Goal: Obtain resource: Download file/media

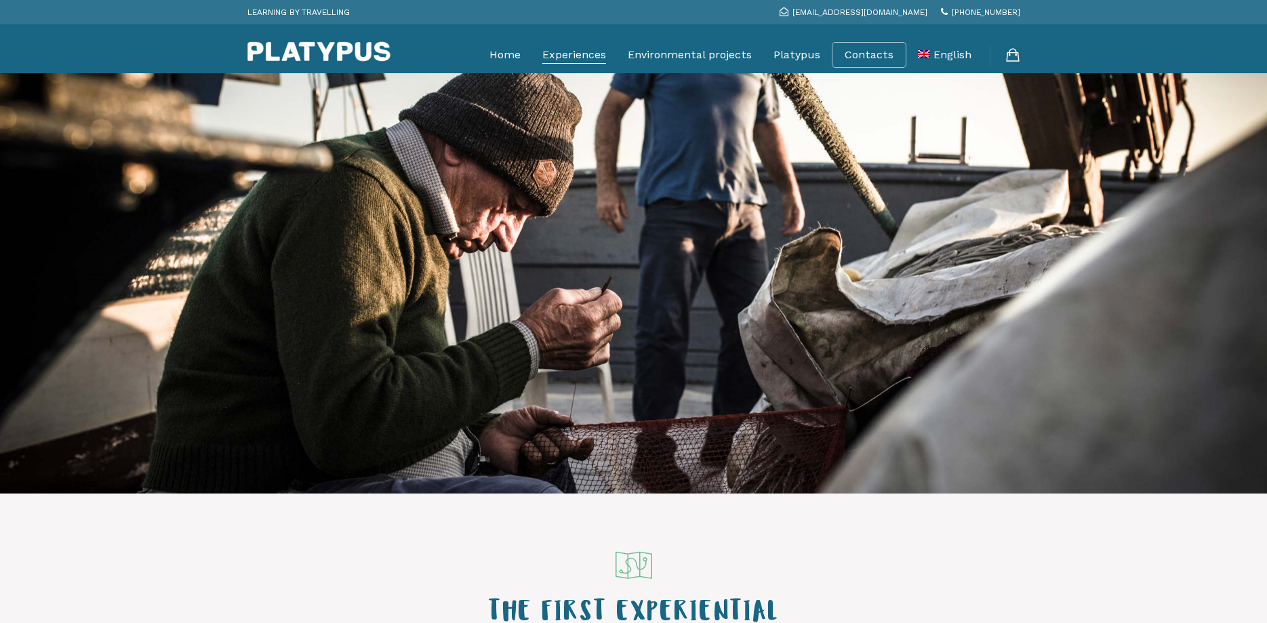
click at [582, 50] on link "Experiences" at bounding box center [574, 55] width 64 height 34
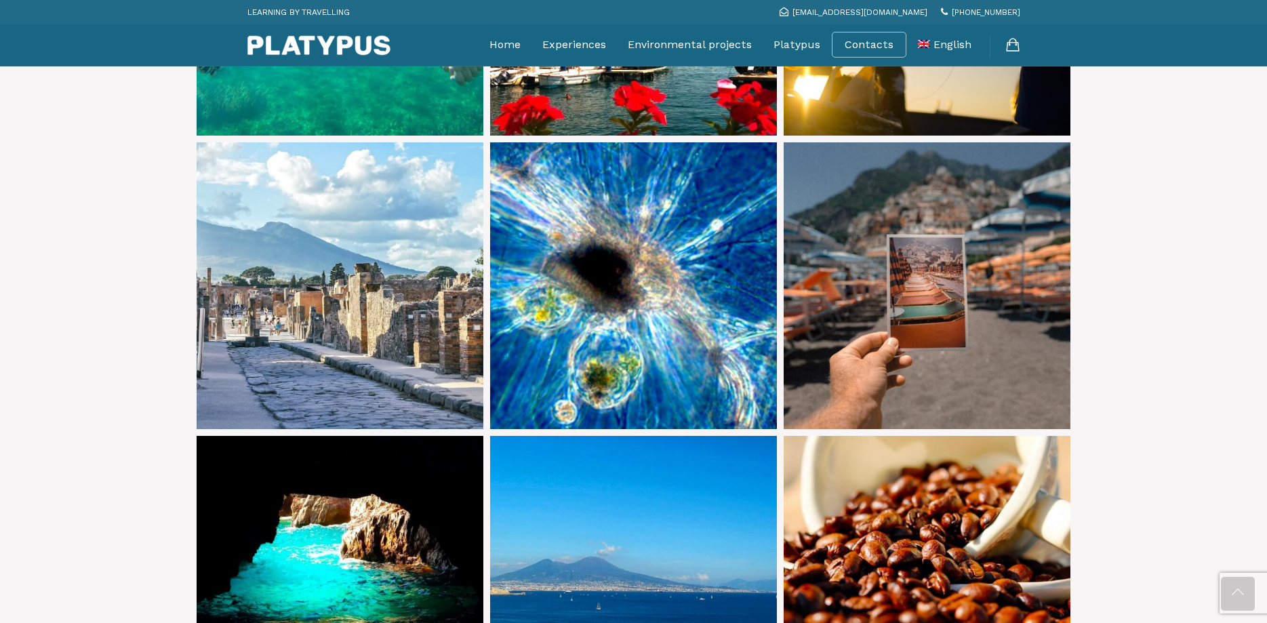
scroll to position [760, 0]
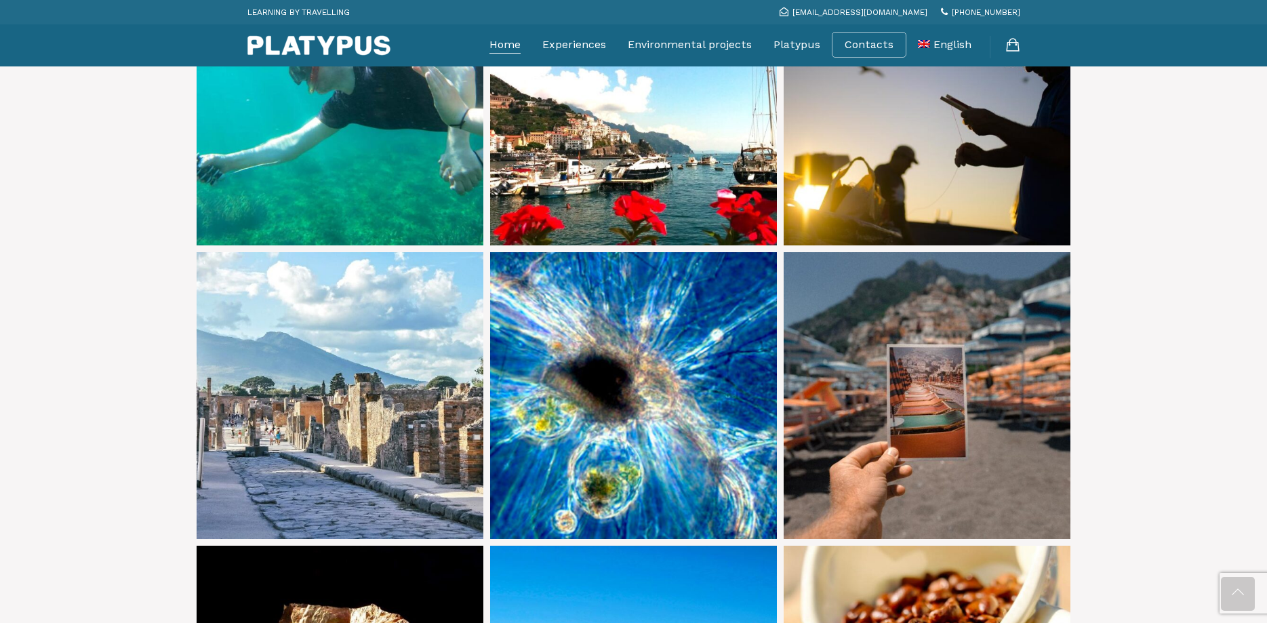
click at [520, 45] on link "Home" at bounding box center [504, 45] width 31 height 34
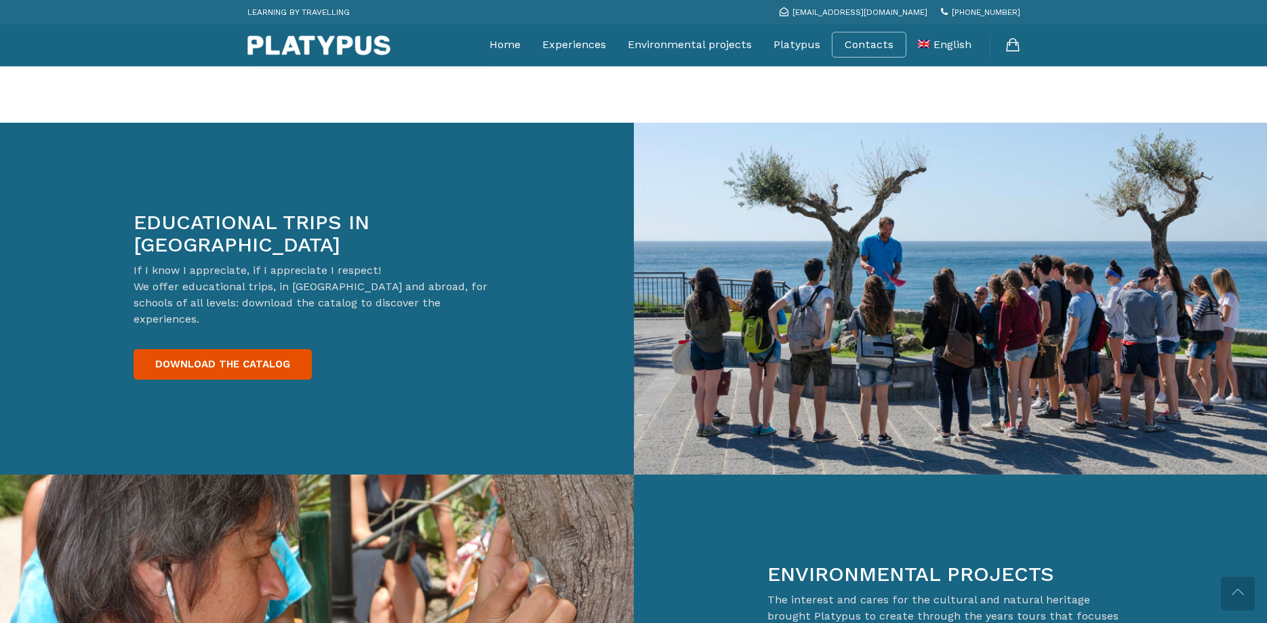
scroll to position [2143, 0]
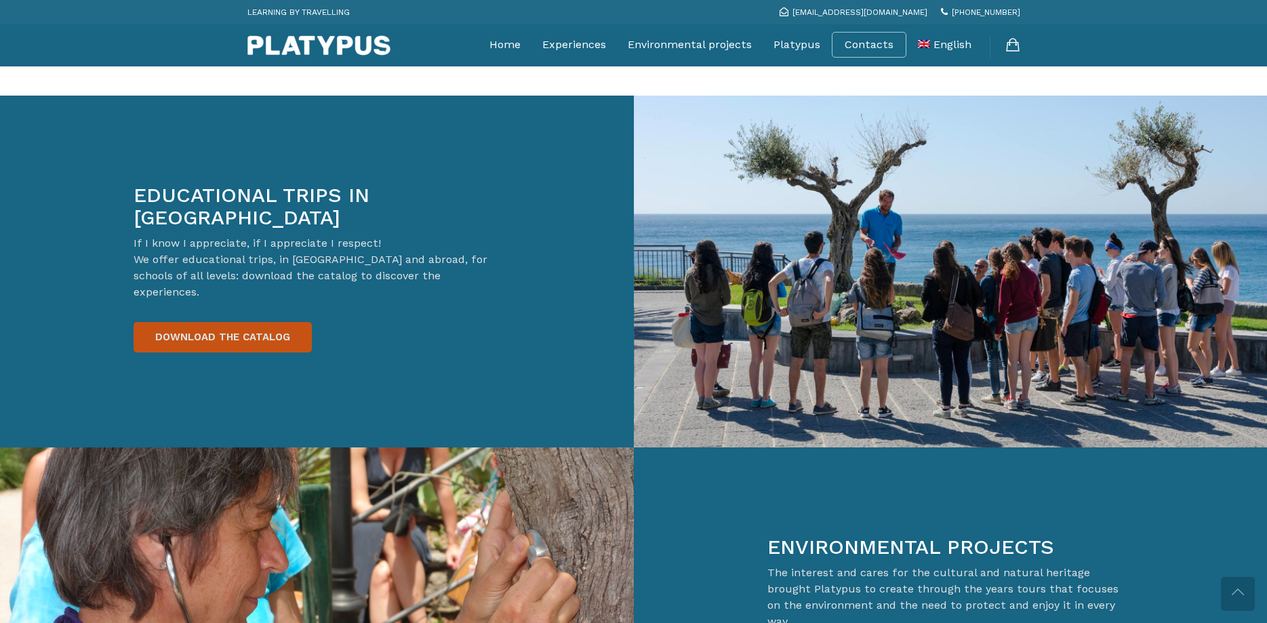
click at [232, 322] on link "DOWNLOAD THE CATALOG" at bounding box center [222, 337] width 178 height 30
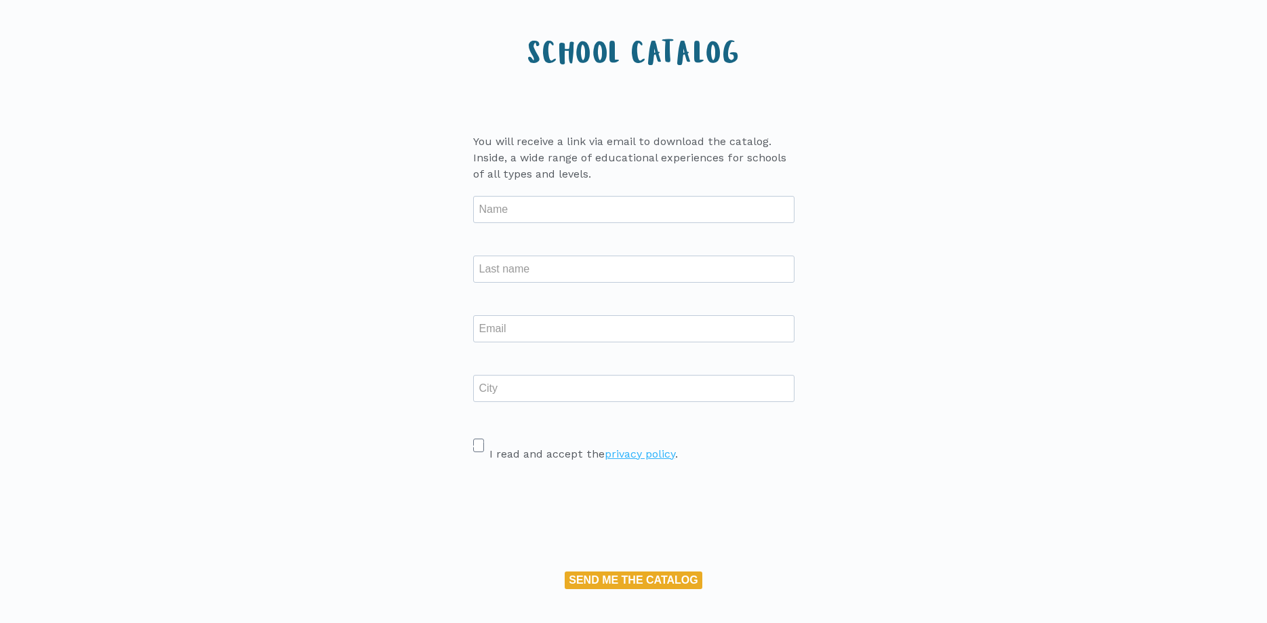
scroll to position [138, 0]
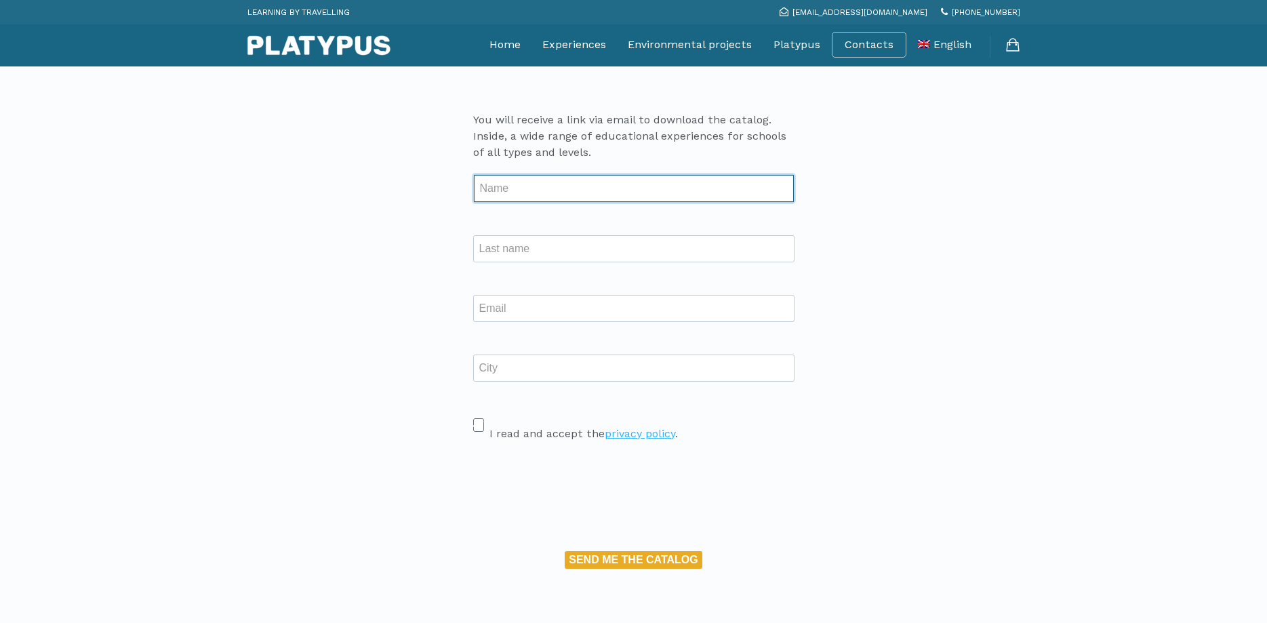
click at [488, 192] on input "text" at bounding box center [634, 188] width 320 height 27
type input "Jo"
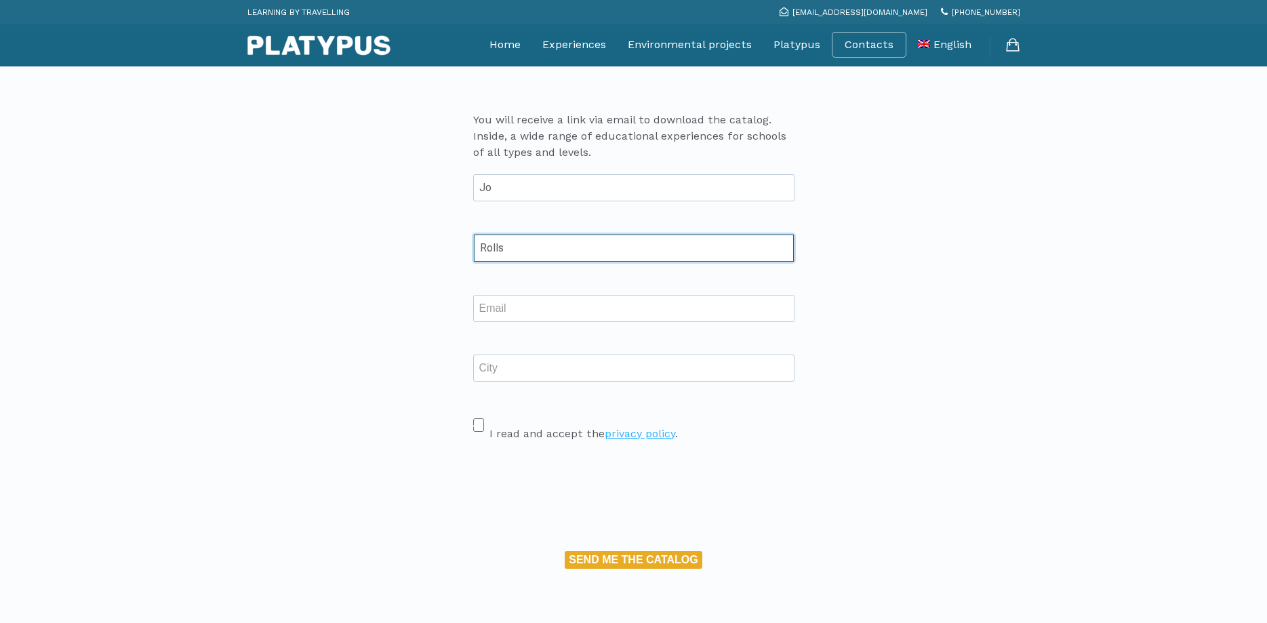
type input "Rolls"
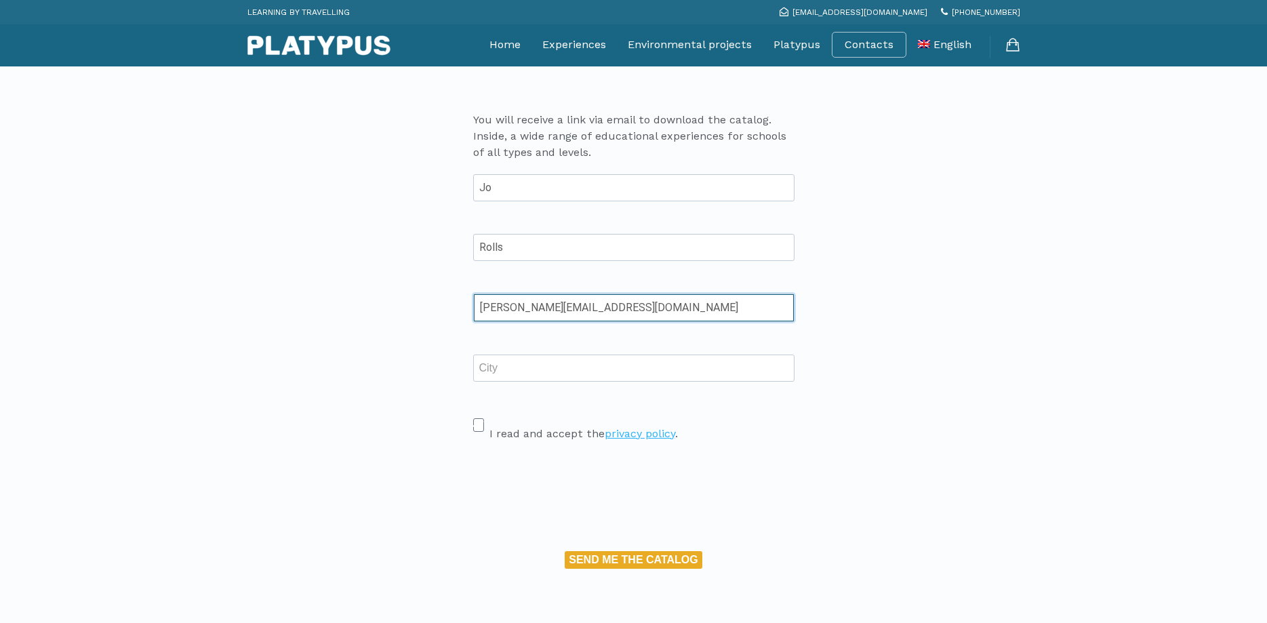
type input "[PERSON_NAME][EMAIL_ADDRESS][DOMAIN_NAME]"
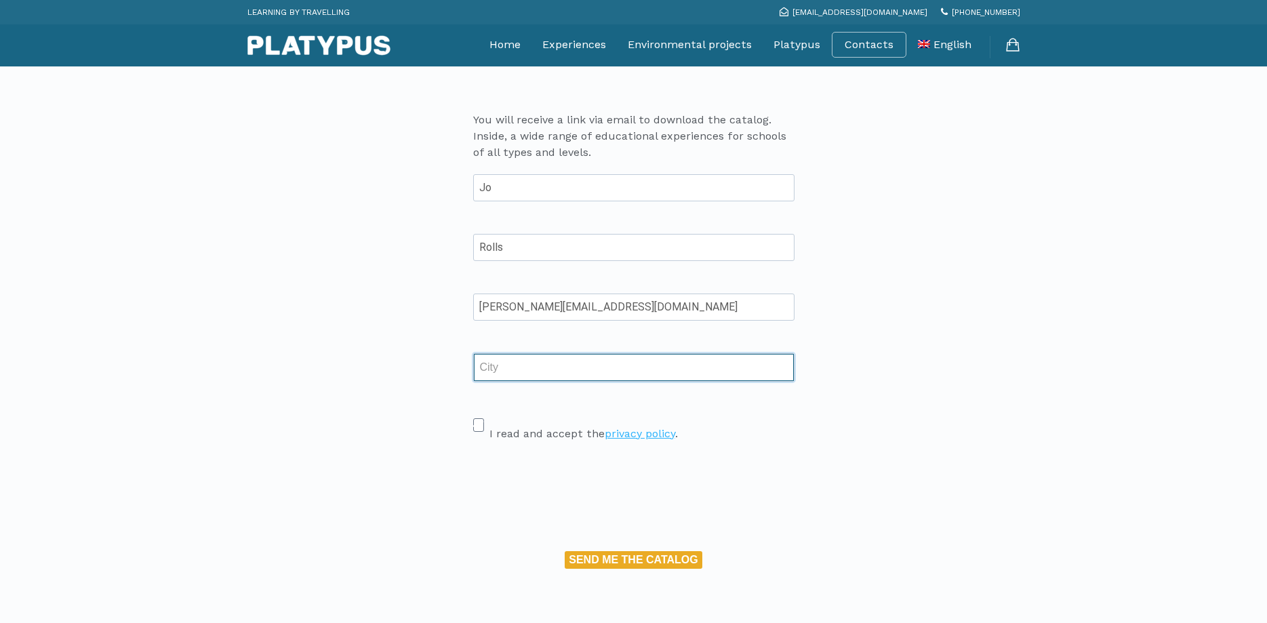
click at [504, 369] on input "text" at bounding box center [634, 367] width 320 height 27
type input "UK"
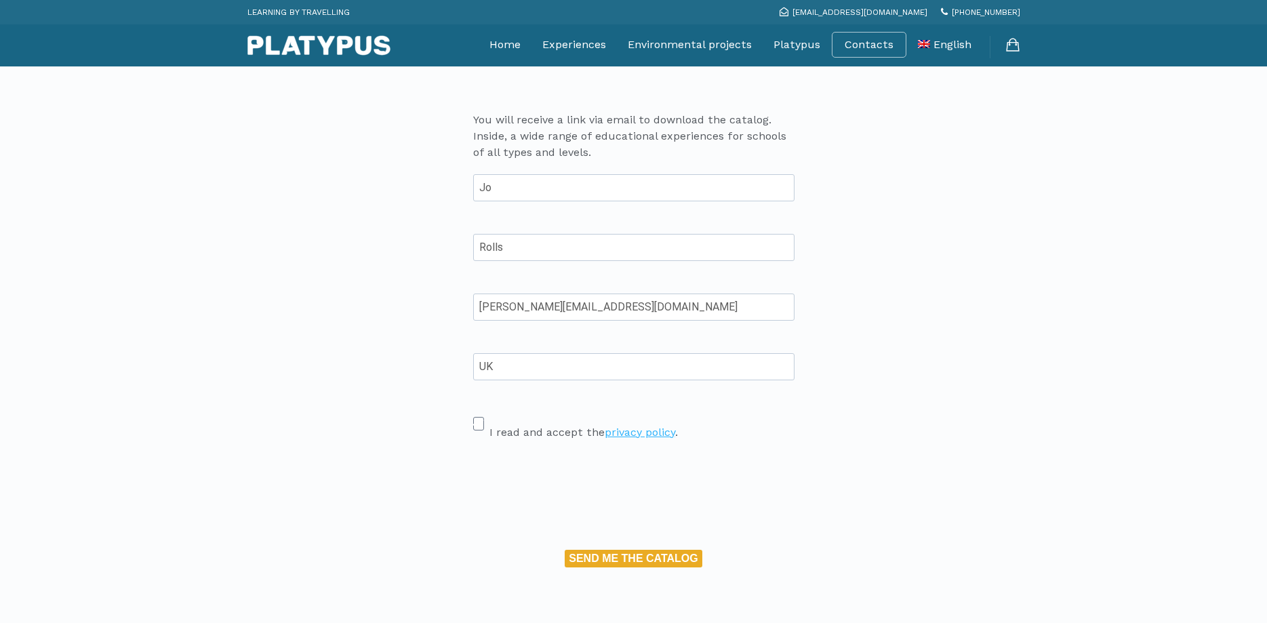
click at [482, 422] on span at bounding box center [478, 424] width 11 height 14
click at [482, 422] on input "I read and accept the privacy policy ." at bounding box center [477, 417] width 9 height 9
checkbox input "true"
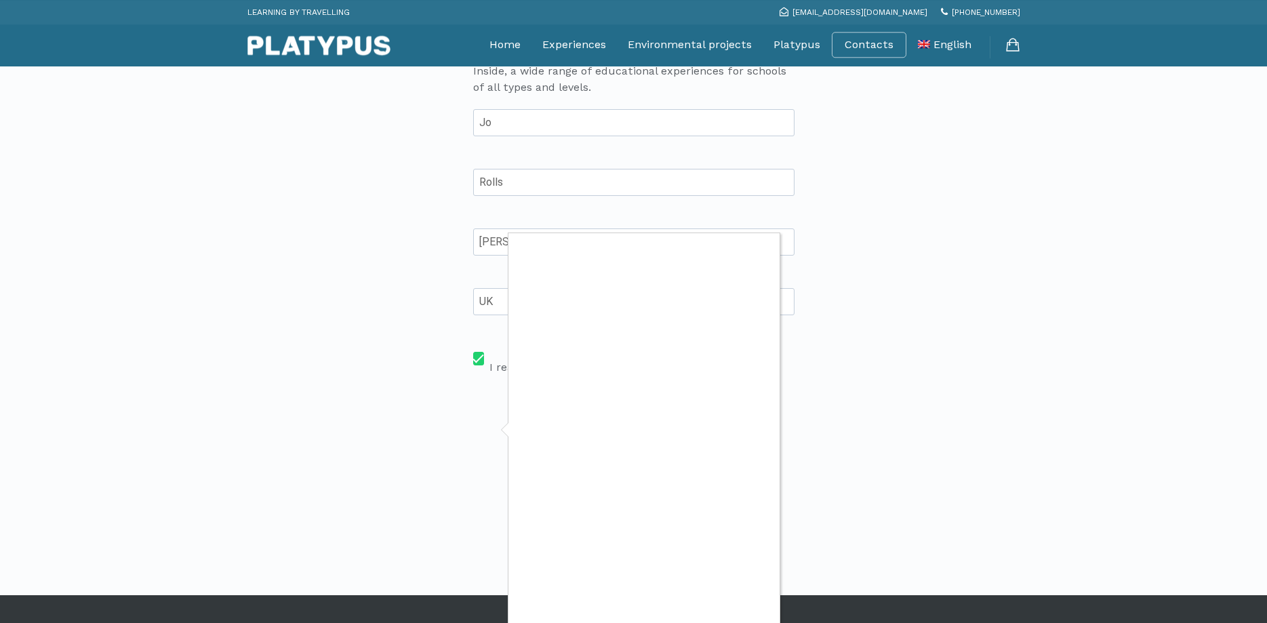
scroll to position [276, 0]
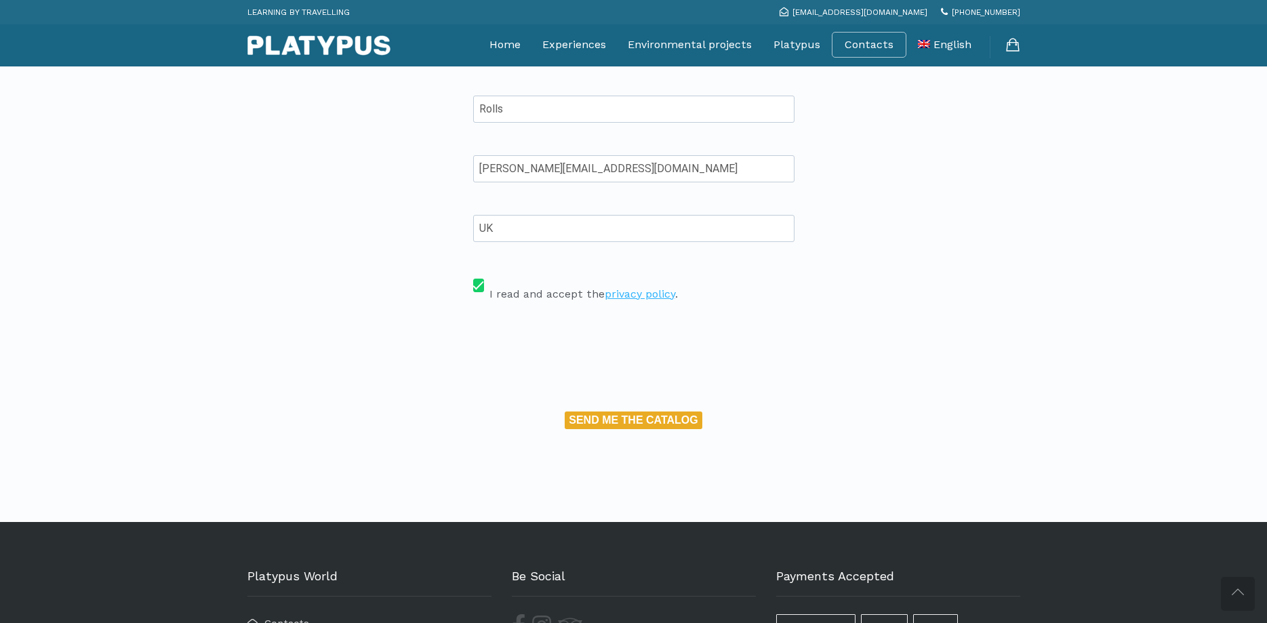
click at [640, 417] on button "SEND ME THE CATALOG" at bounding box center [633, 420] width 138 height 18
click at [631, 417] on button "SEND ME THE CATALOG" at bounding box center [633, 420] width 138 height 18
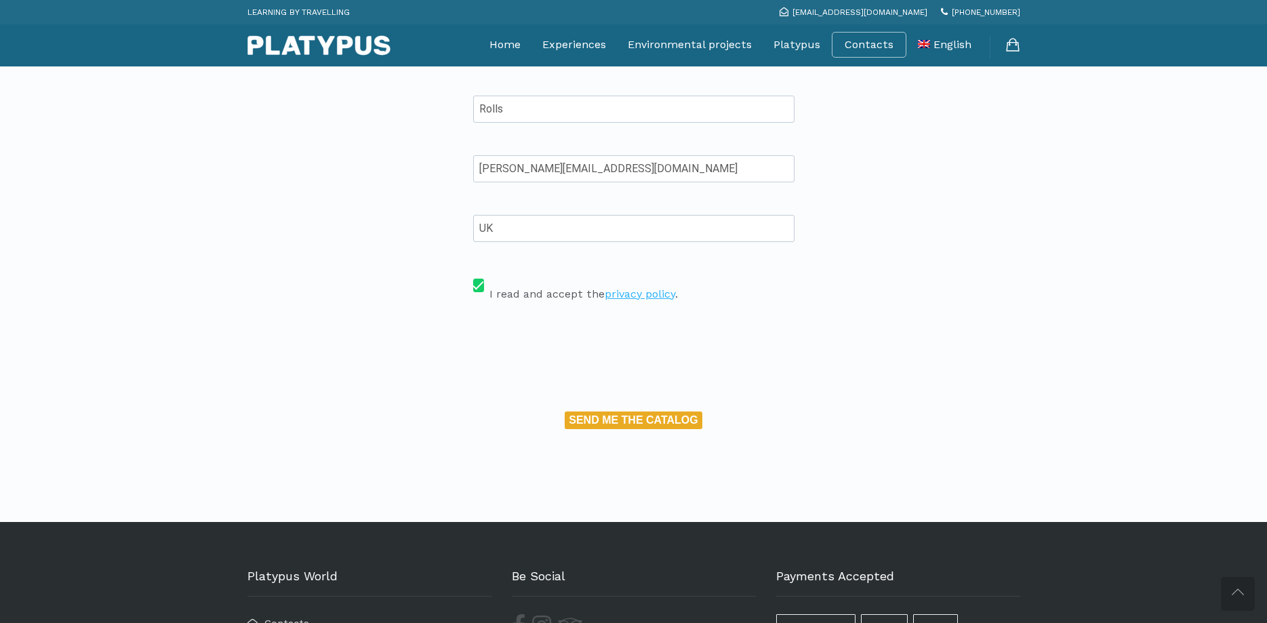
click at [631, 417] on button "SEND ME THE CATALOG" at bounding box center [633, 420] width 138 height 18
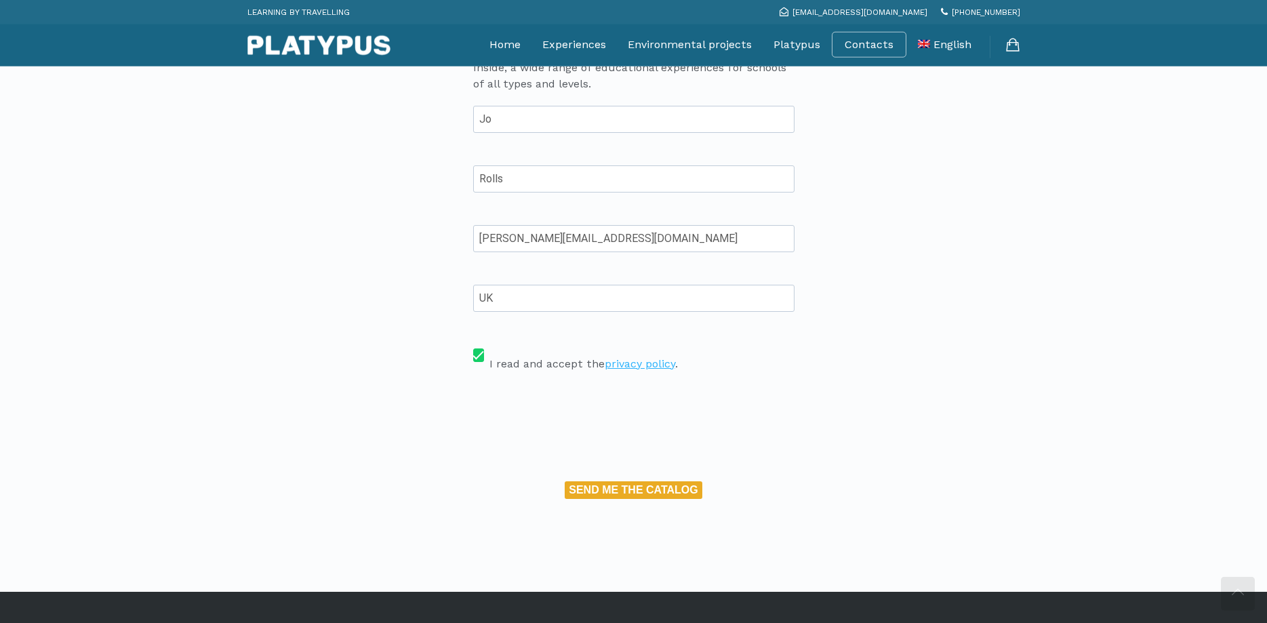
scroll to position [207, 0]
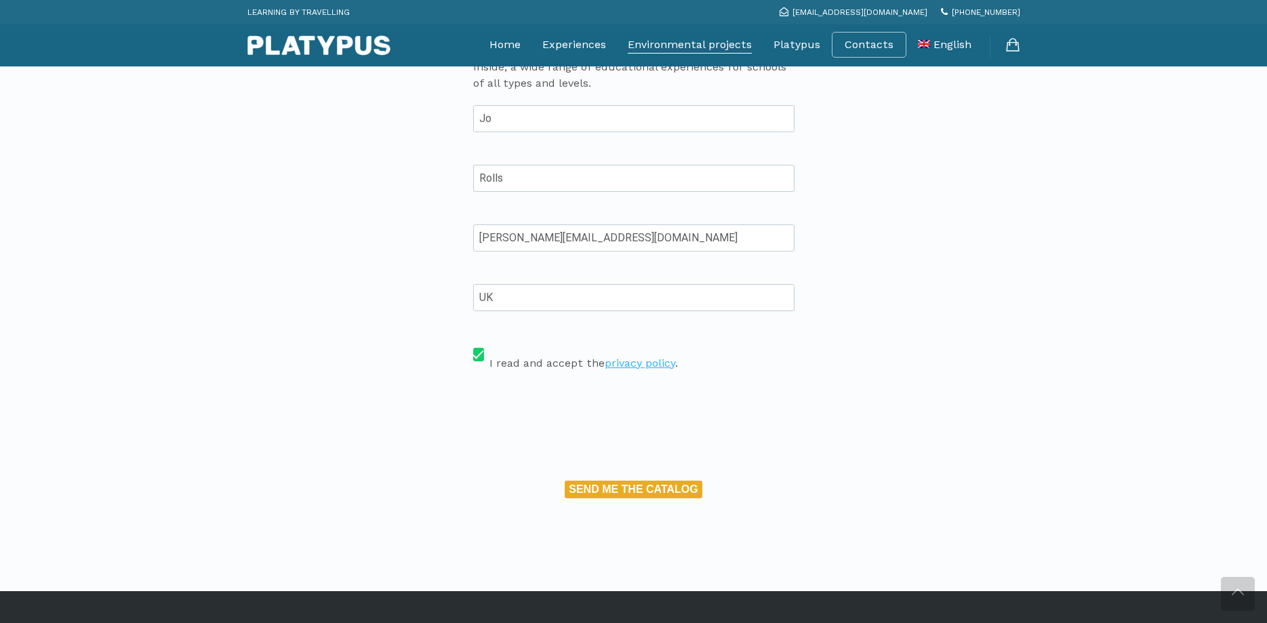
click at [655, 41] on link "Environmental projects" at bounding box center [690, 45] width 124 height 34
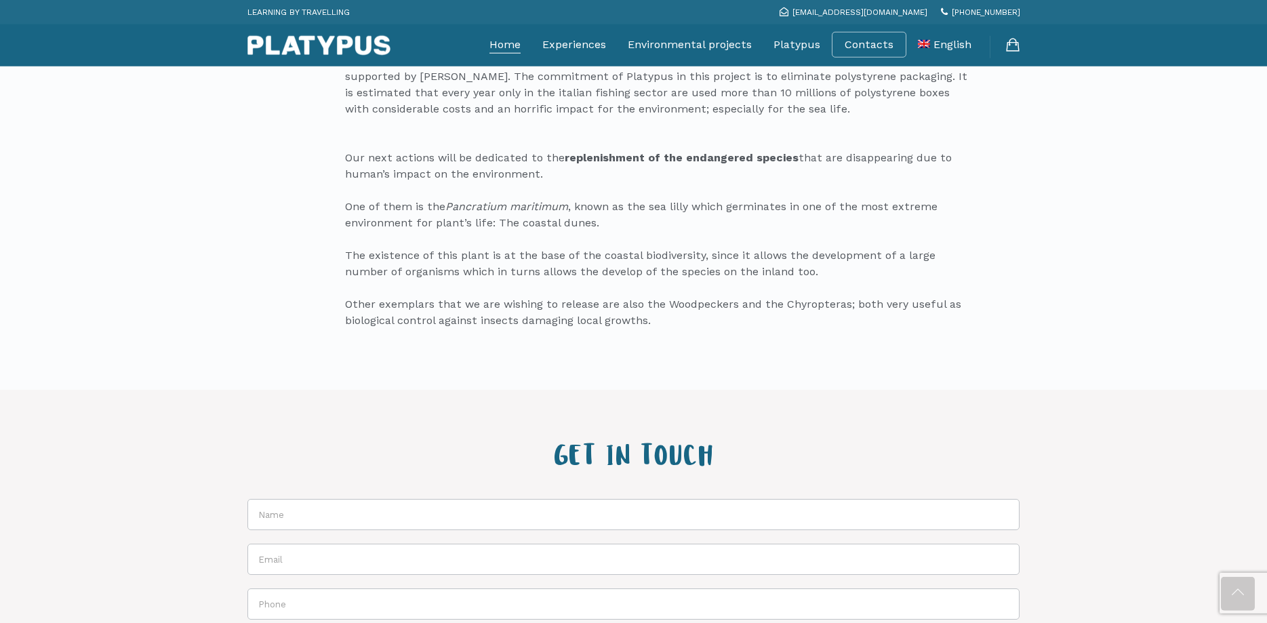
scroll to position [622, 0]
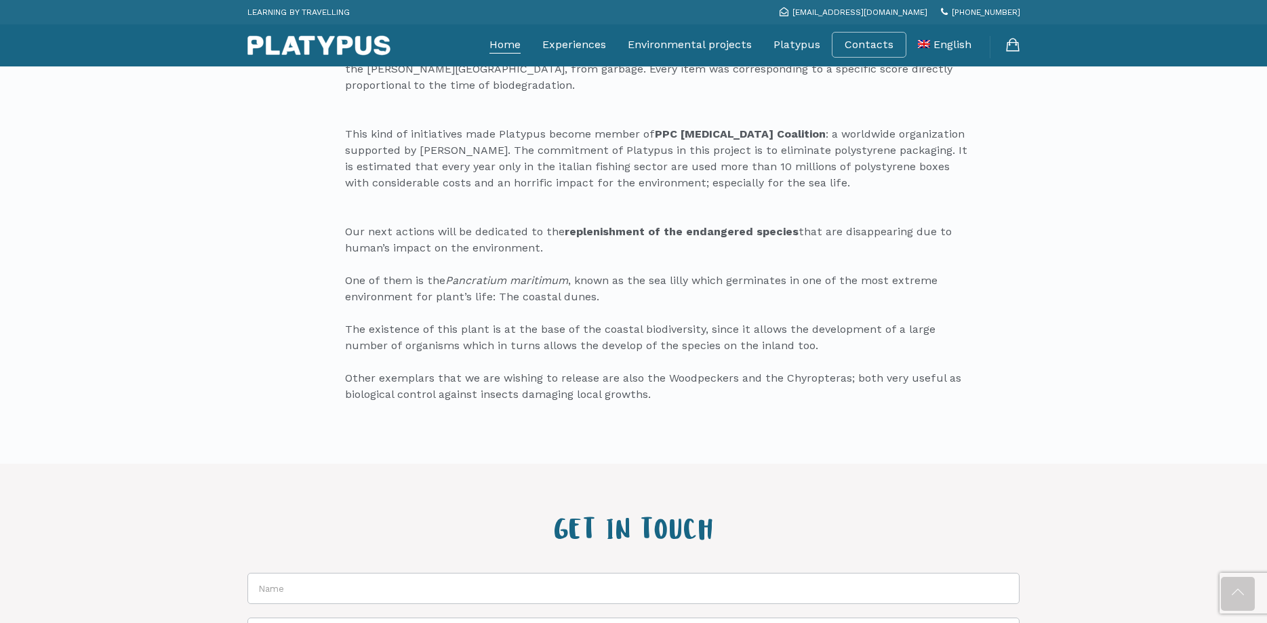
click at [520, 39] on link "Home" at bounding box center [504, 45] width 31 height 34
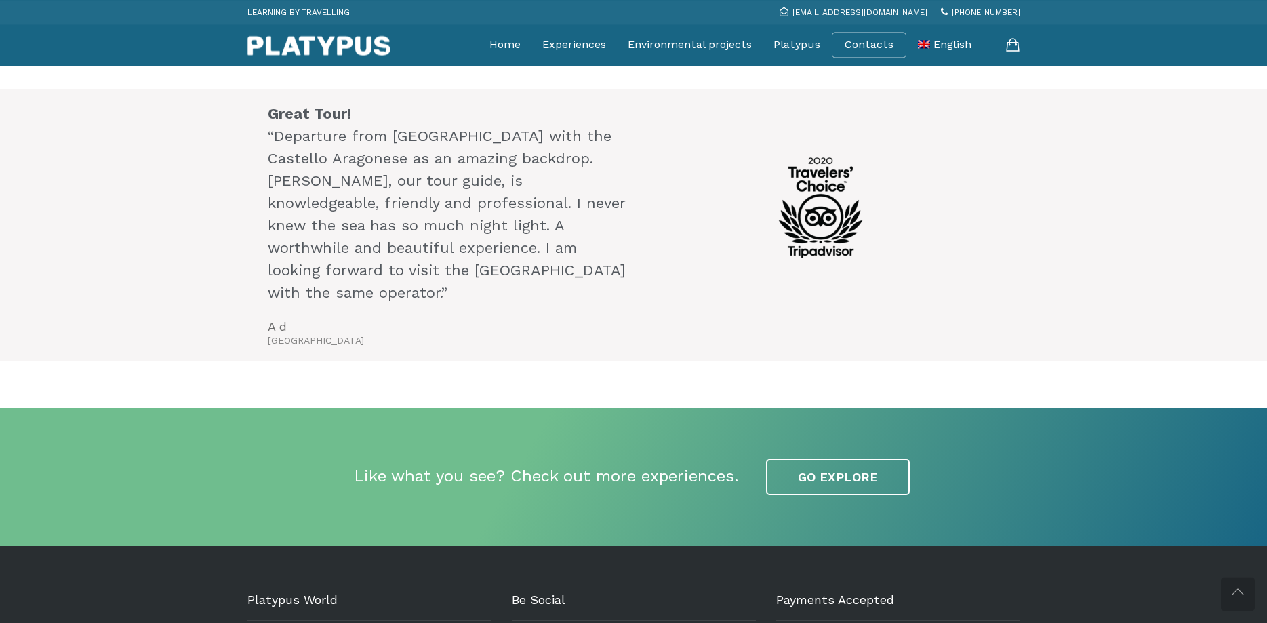
scroll to position [2903, 0]
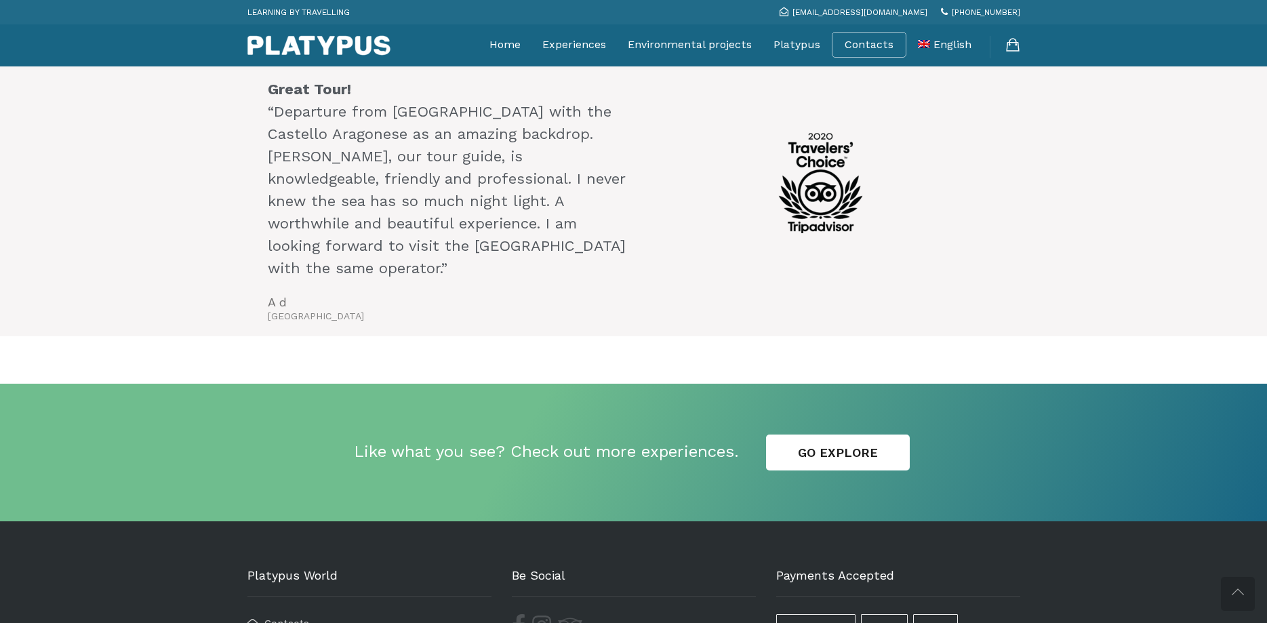
click at [831, 434] on link "GO EXPLORE" at bounding box center [838, 452] width 144 height 37
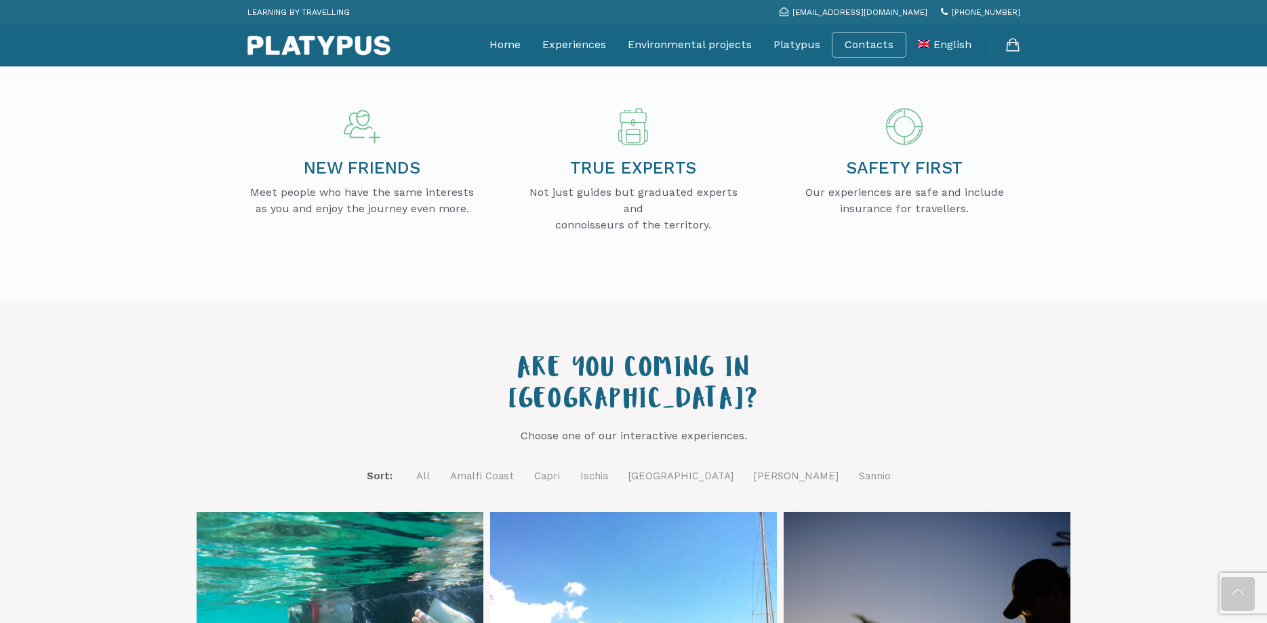
scroll to position [276, 0]
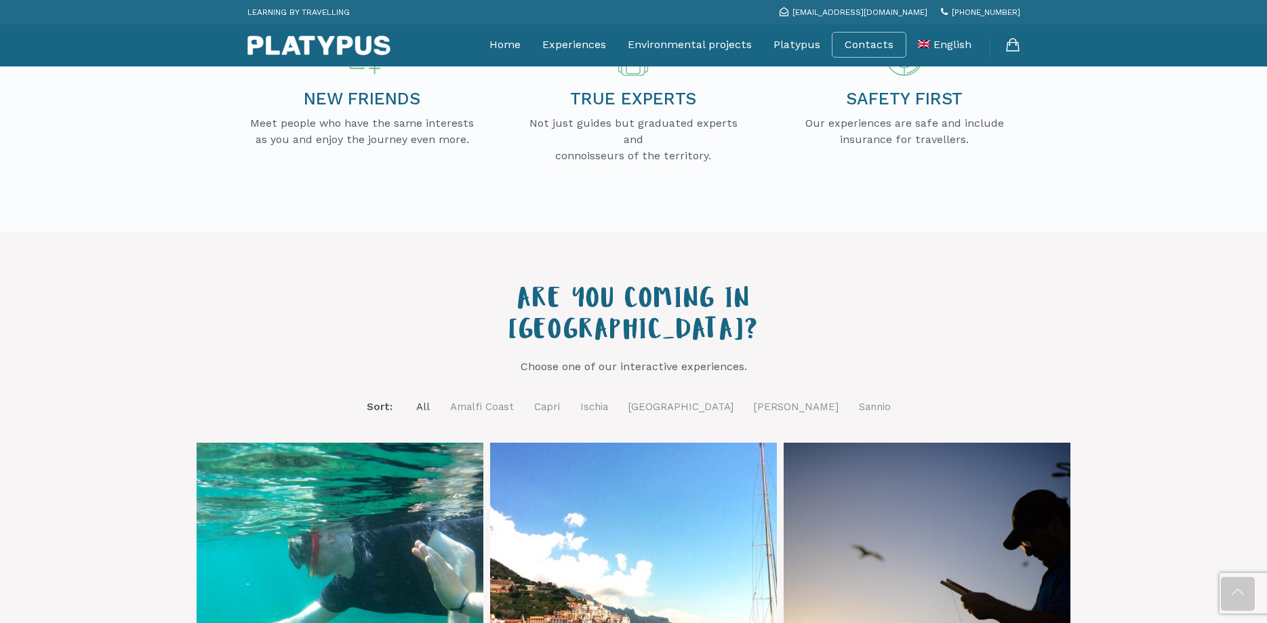
click at [430, 398] on link "All" at bounding box center [423, 406] width 14 height 17
click at [430, 398] on link "All" at bounding box center [423, 407] width 14 height 18
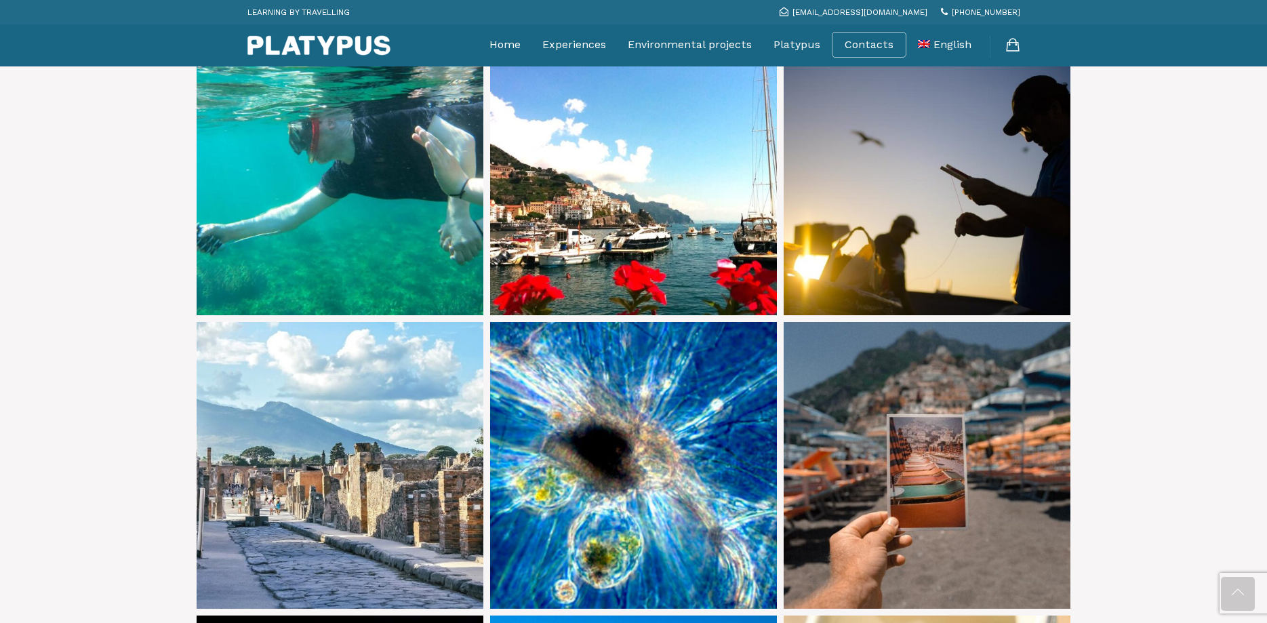
scroll to position [899, 0]
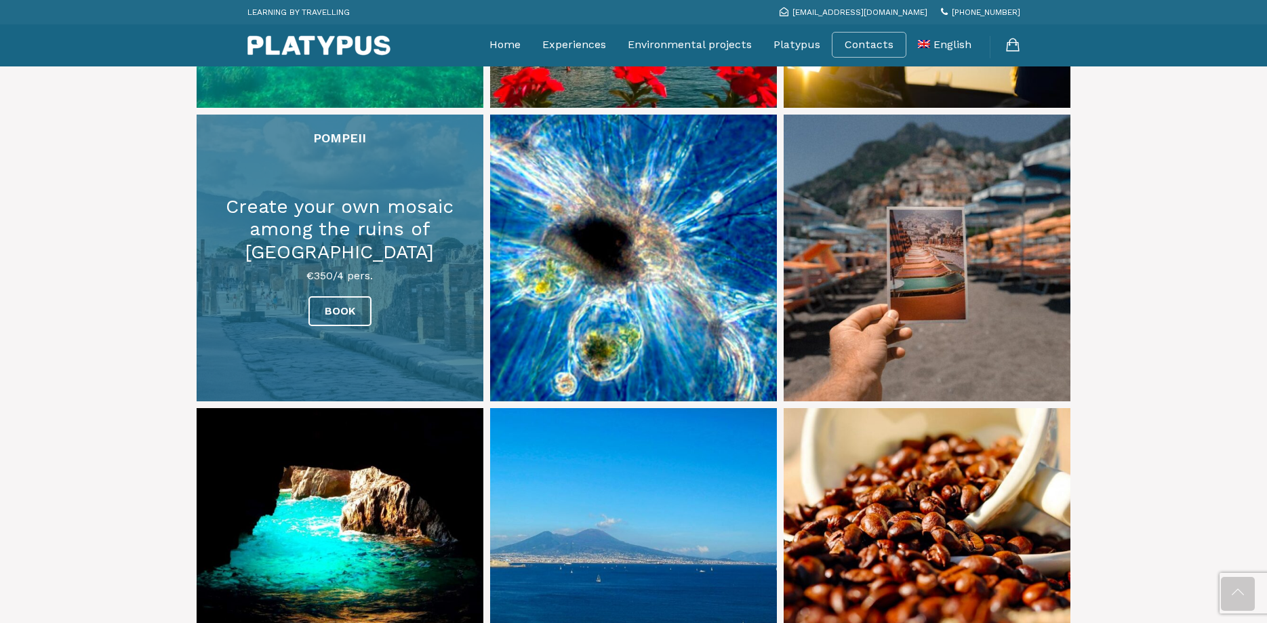
click at [440, 268] on link at bounding box center [340, 258] width 287 height 287
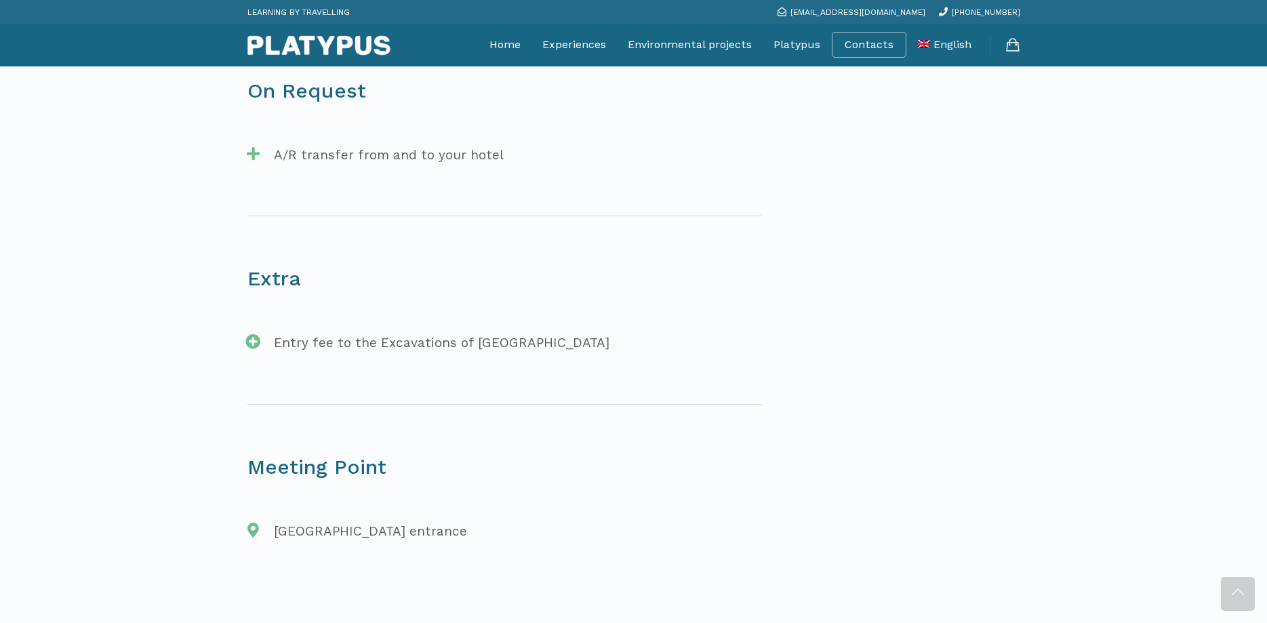
scroll to position [1728, 0]
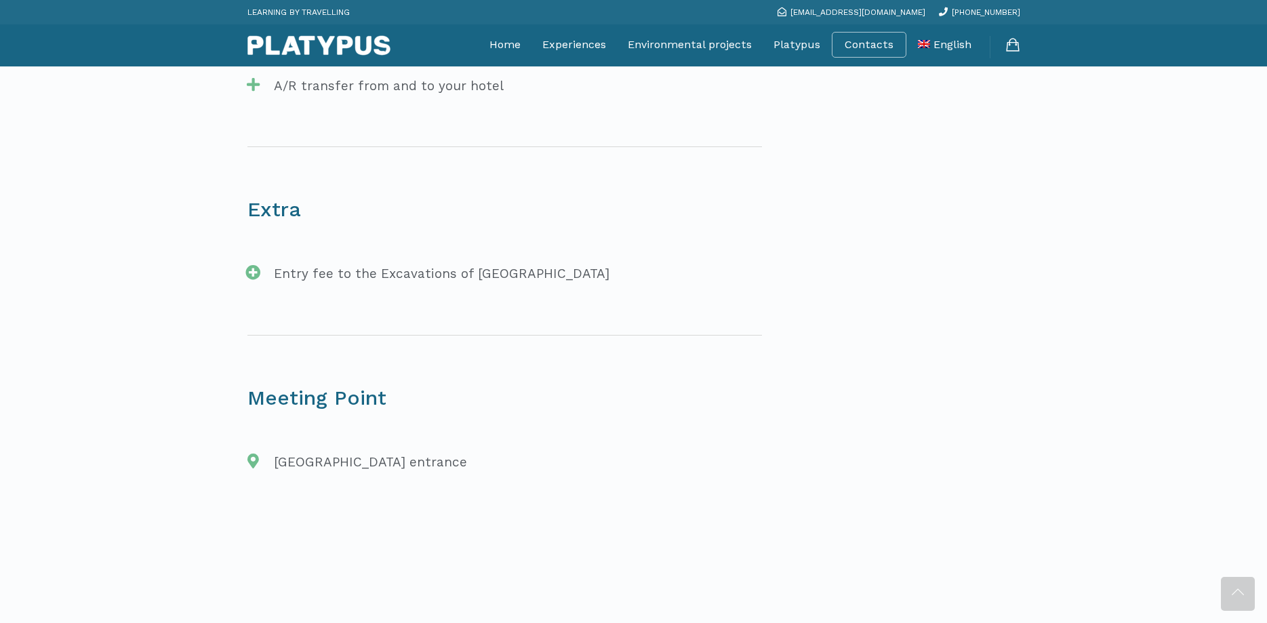
click at [255, 272] on icon at bounding box center [253, 272] width 19 height 15
click at [253, 270] on icon at bounding box center [253, 272] width 19 height 15
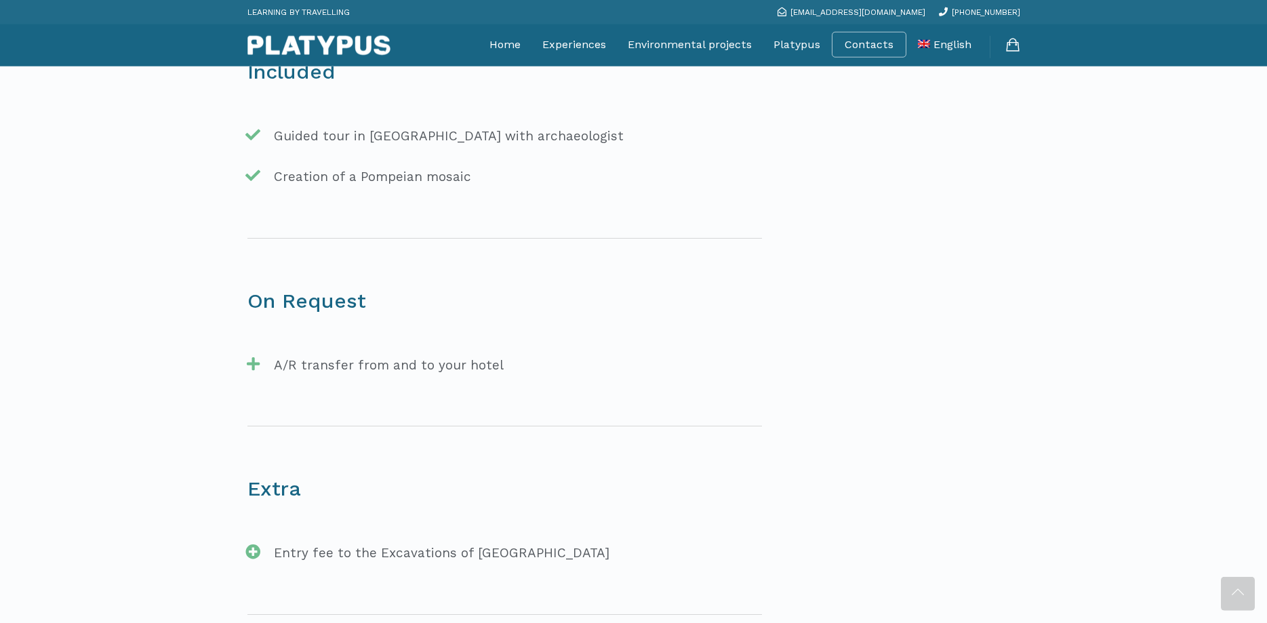
scroll to position [1313, 0]
